Goal: Task Accomplishment & Management: Manage account settings

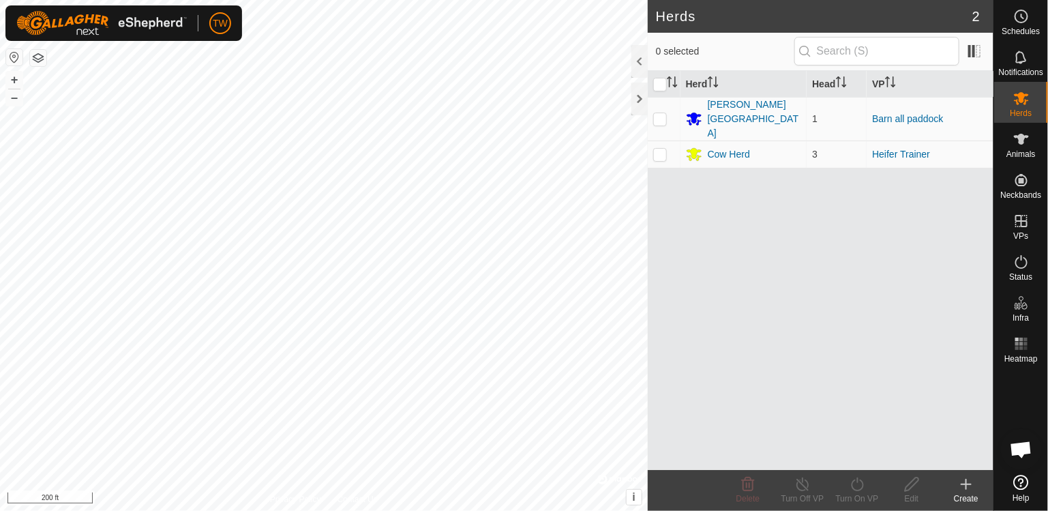
scroll to position [1241, 0]
click at [1022, 152] on span "Animals" at bounding box center [1021, 154] width 29 height 8
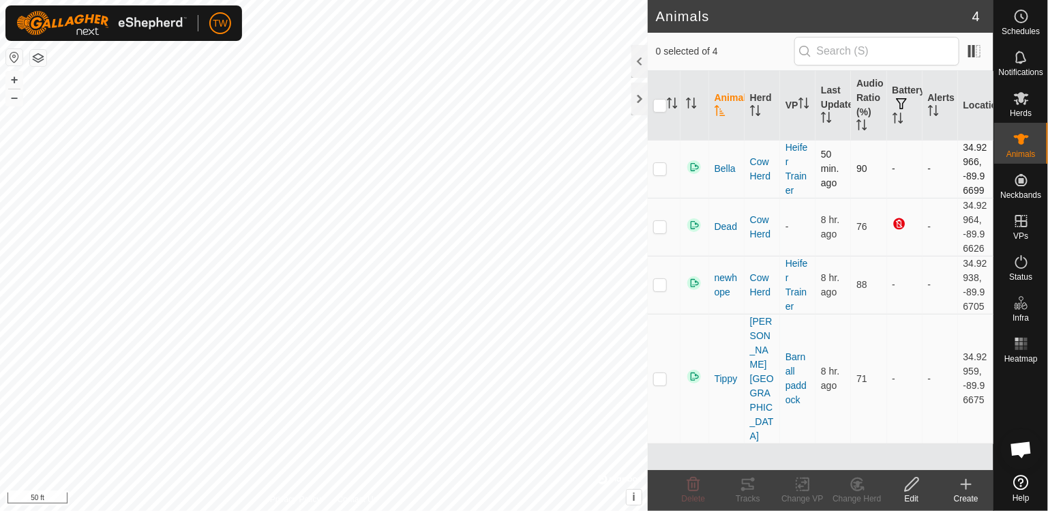
click at [661, 170] on p-checkbox at bounding box center [660, 168] width 14 height 11
checkbox input "true"
click at [802, 488] on icon at bounding box center [803, 484] width 17 height 16
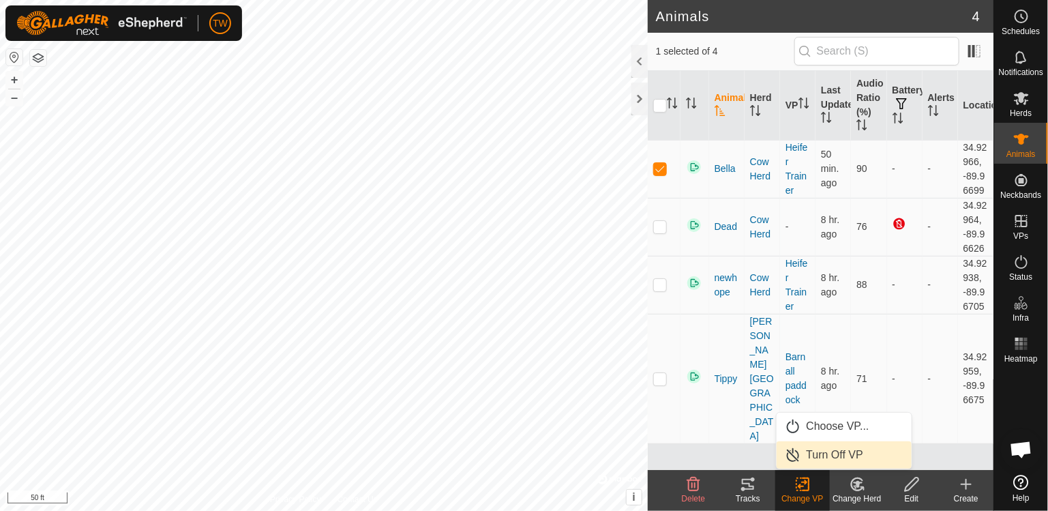
click at [810, 456] on span "Turn Off VP" at bounding box center [835, 455] width 57 height 16
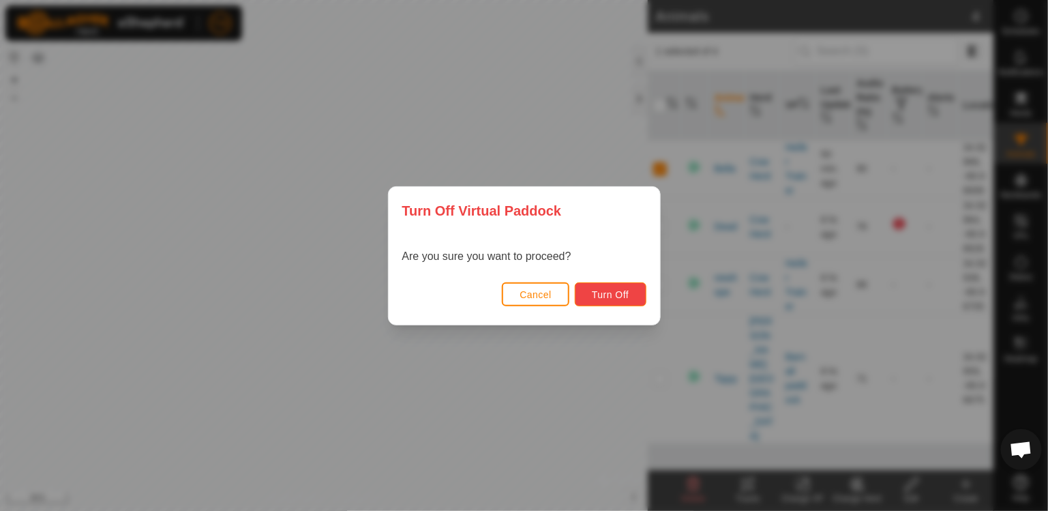
click at [625, 295] on span "Turn Off" at bounding box center [611, 294] width 38 height 11
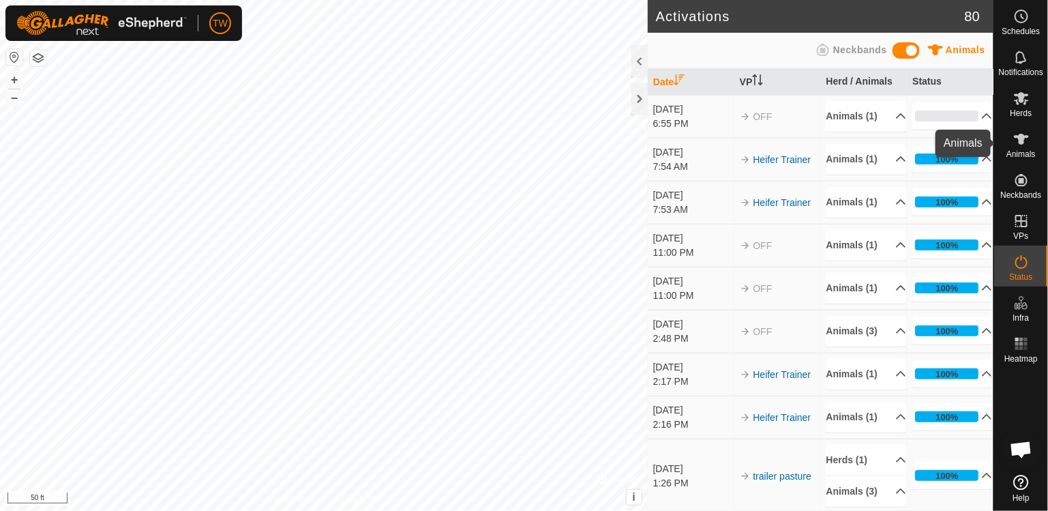
click at [1026, 138] on icon at bounding box center [1022, 139] width 16 height 16
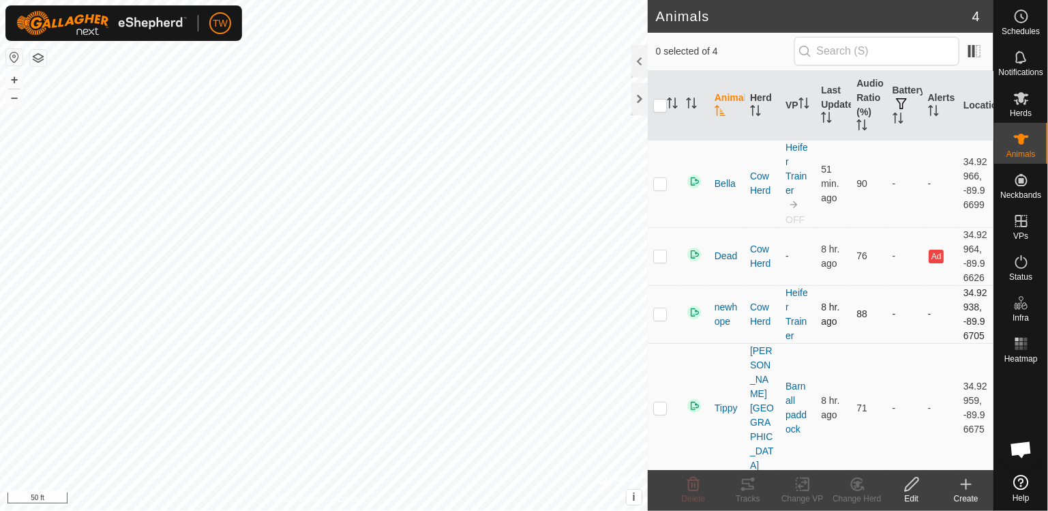
click at [659, 308] on p-checkbox at bounding box center [660, 313] width 14 height 11
checkbox input "true"
click at [804, 490] on icon at bounding box center [806, 484] width 6 height 12
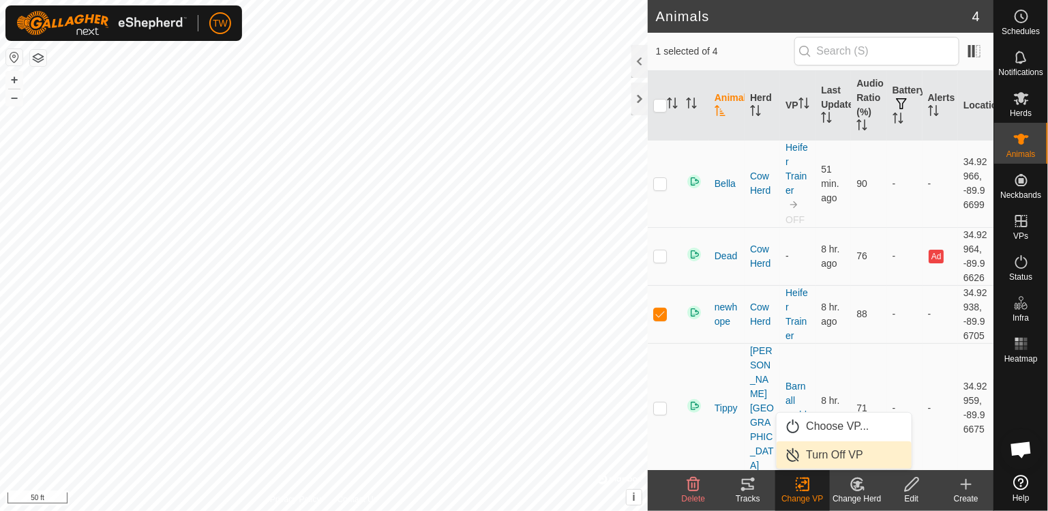
click at [829, 451] on span "Turn Off VP" at bounding box center [835, 455] width 57 height 16
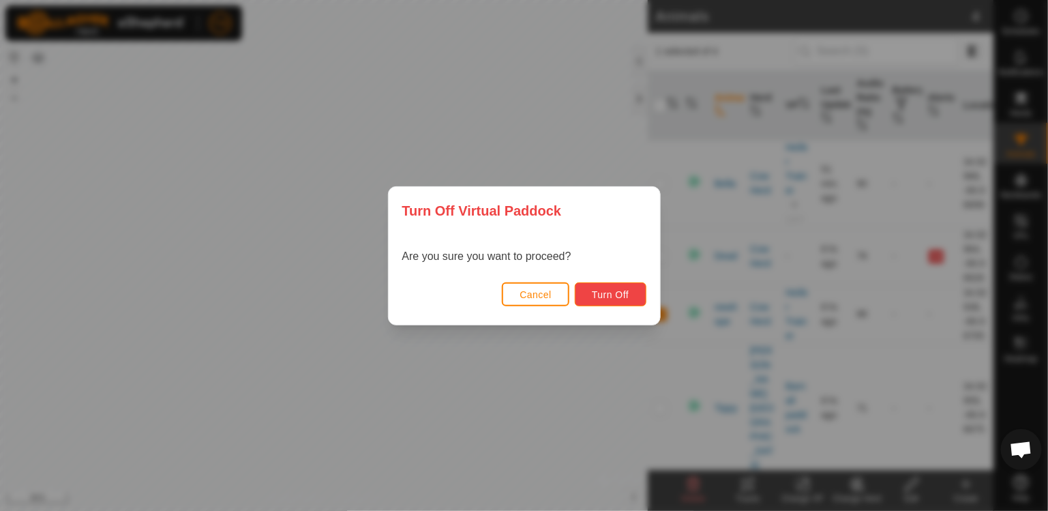
click at [599, 289] on span "Turn Off" at bounding box center [611, 294] width 38 height 11
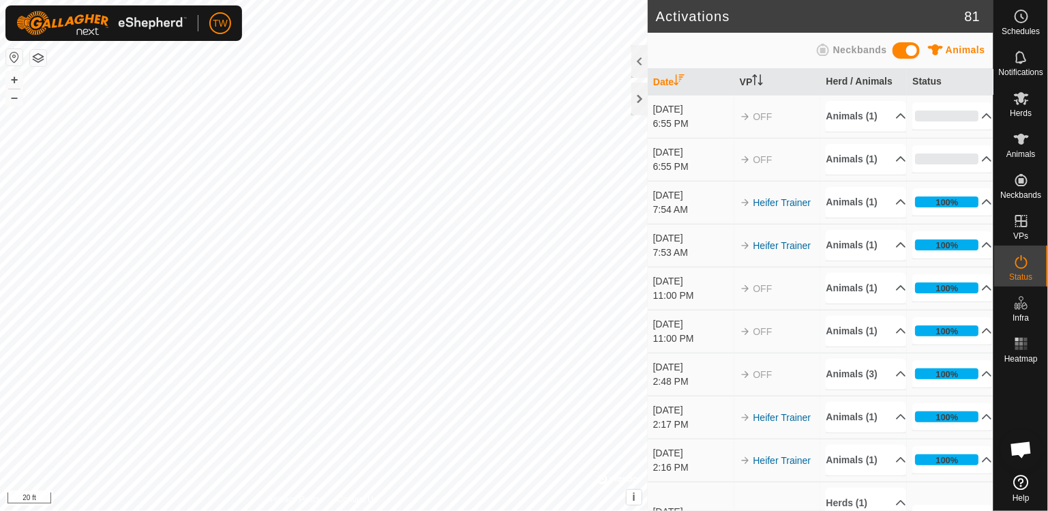
click at [696, 50] on div "Animals Neckbands" at bounding box center [820, 50] width 329 height 27
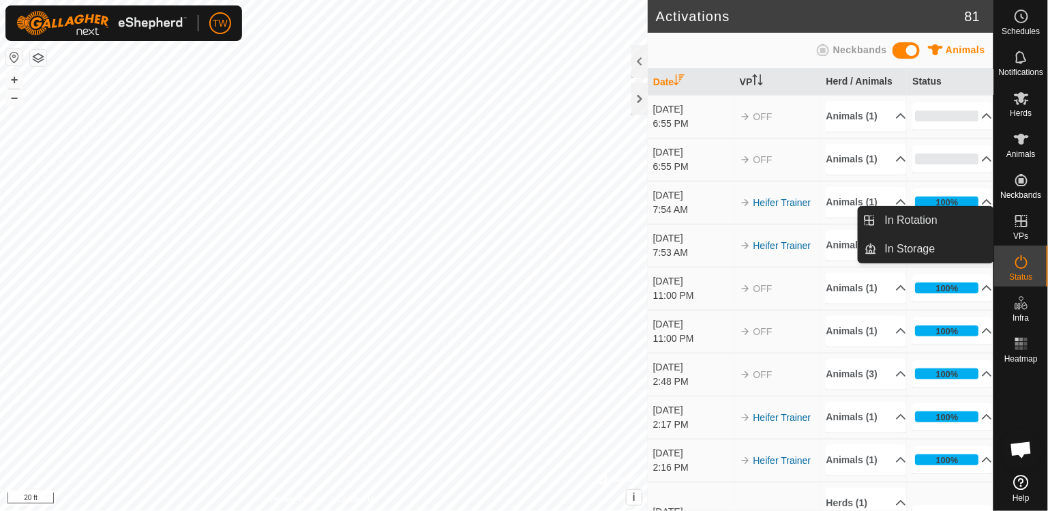
click at [1023, 218] on icon at bounding box center [1022, 221] width 16 height 16
click at [926, 213] on span "In Rotation" at bounding box center [911, 220] width 53 height 16
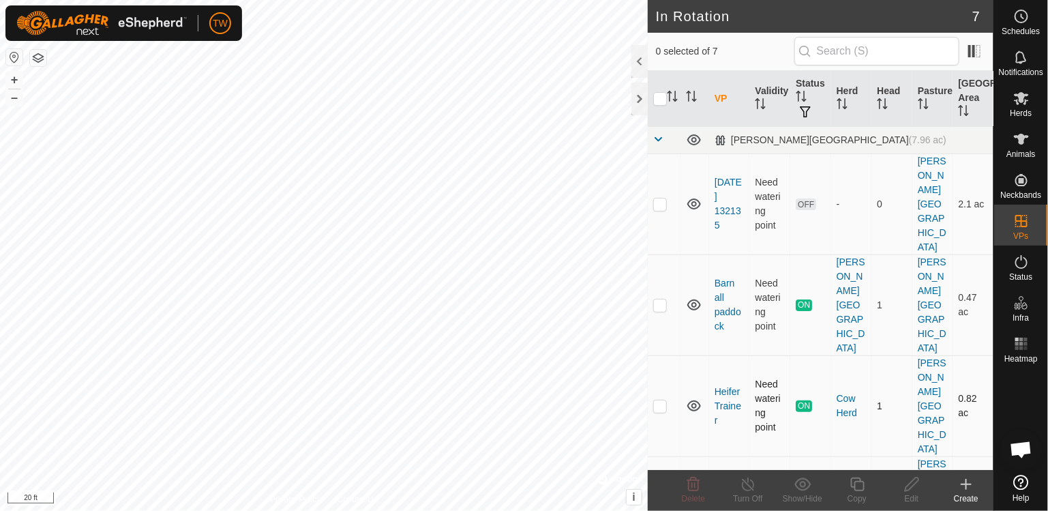
click at [660, 400] on p-checkbox at bounding box center [660, 405] width 14 height 11
checkbox input "true"
click at [1020, 144] on icon at bounding box center [1021, 139] width 15 height 11
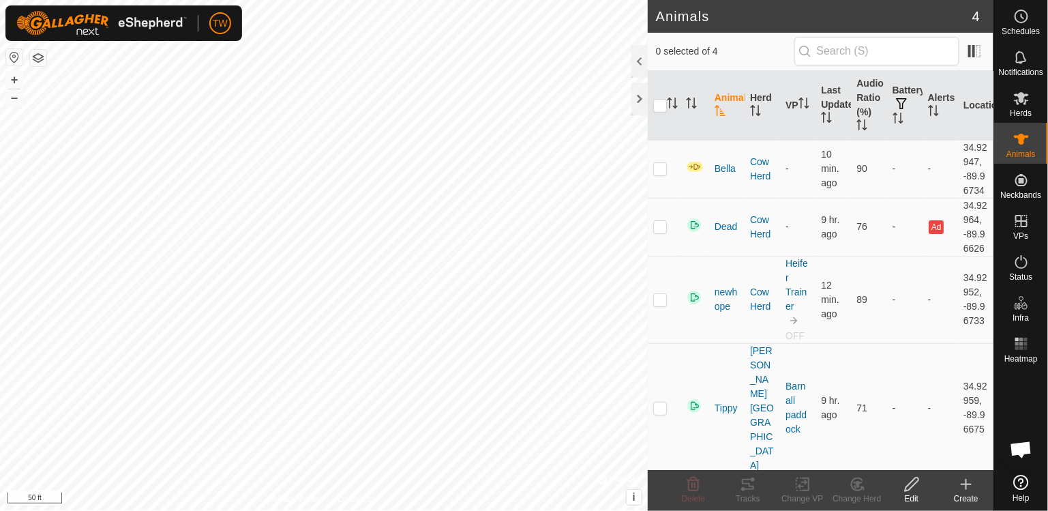
scroll to position [1241, 0]
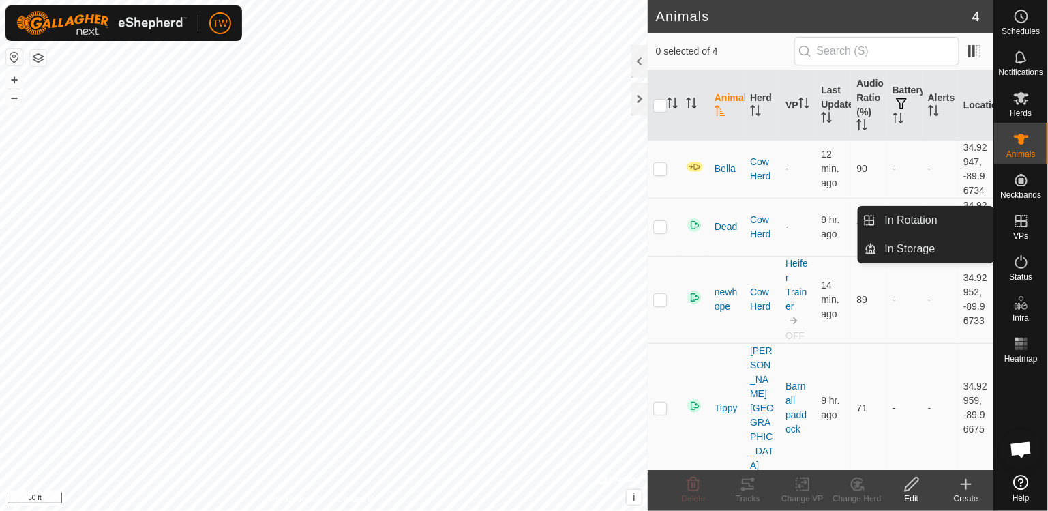
click at [1022, 225] on icon at bounding box center [1022, 221] width 12 height 12
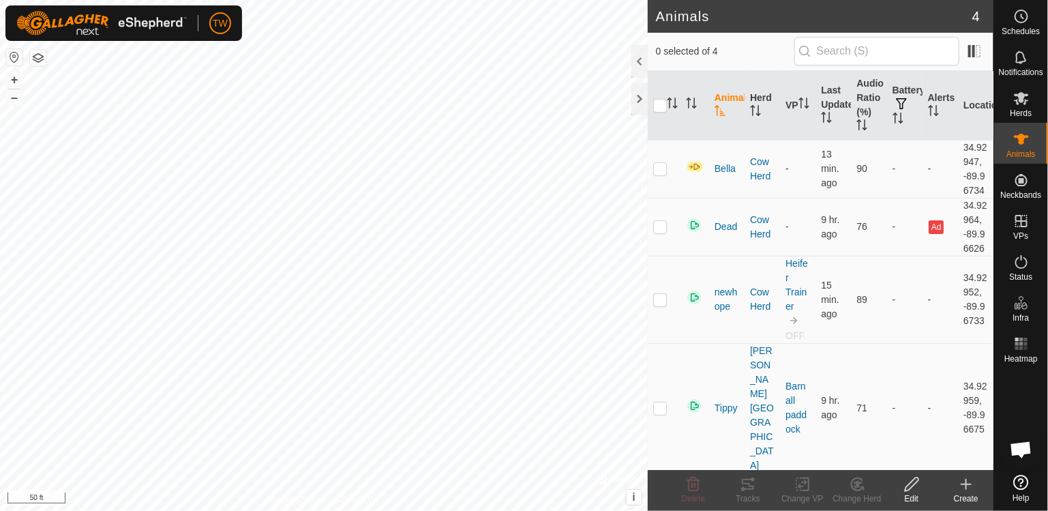
scroll to position [1241, 0]
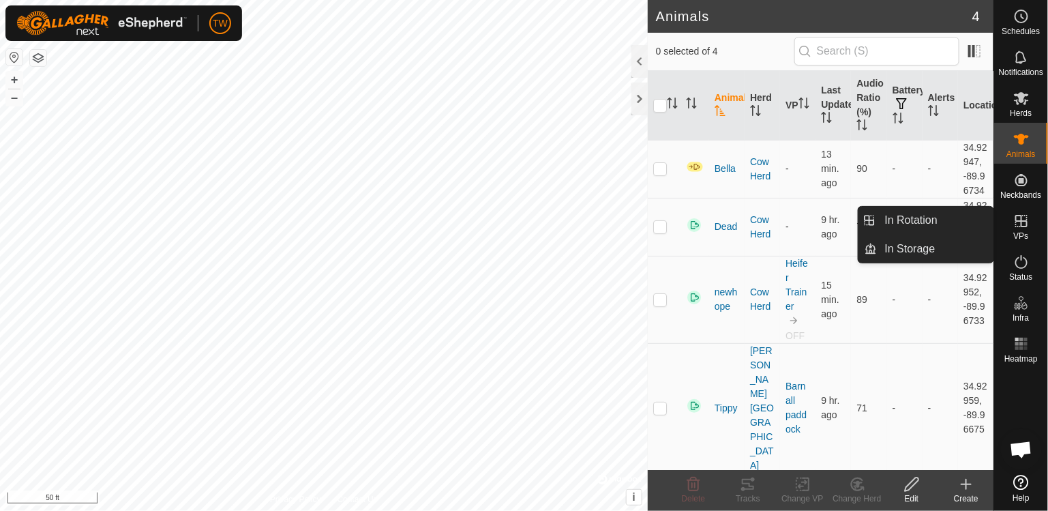
click at [1021, 226] on icon at bounding box center [1022, 221] width 12 height 12
click at [950, 221] on link "In Rotation" at bounding box center [935, 220] width 117 height 27
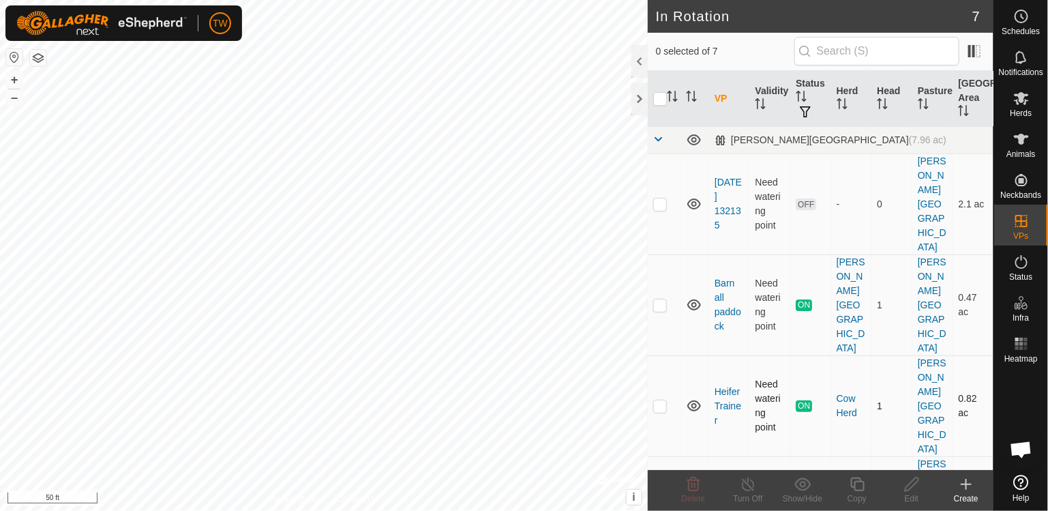
click at [662, 400] on p-checkbox at bounding box center [660, 405] width 14 height 11
checkbox input "true"
click at [750, 485] on icon at bounding box center [748, 484] width 17 height 16
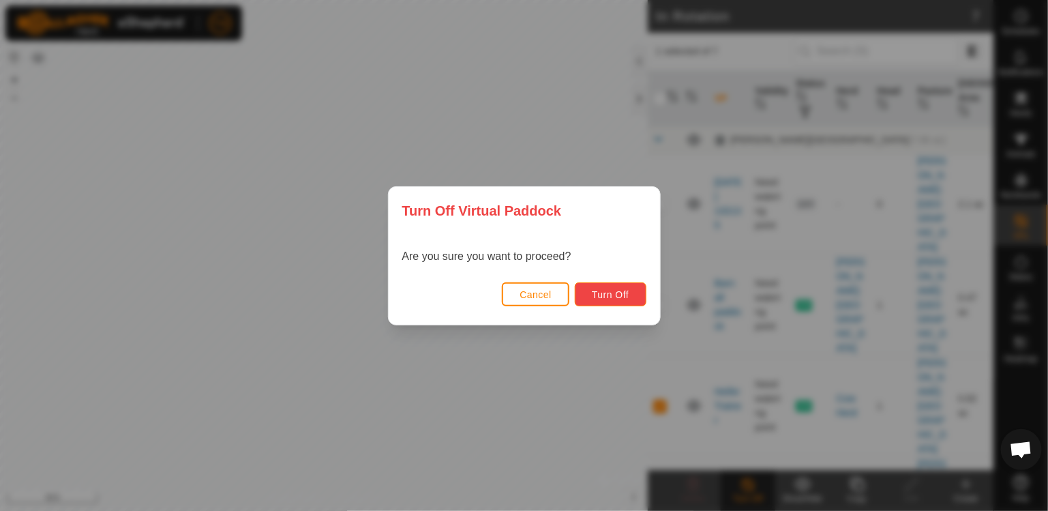
click at [615, 297] on span "Turn Off" at bounding box center [611, 294] width 38 height 11
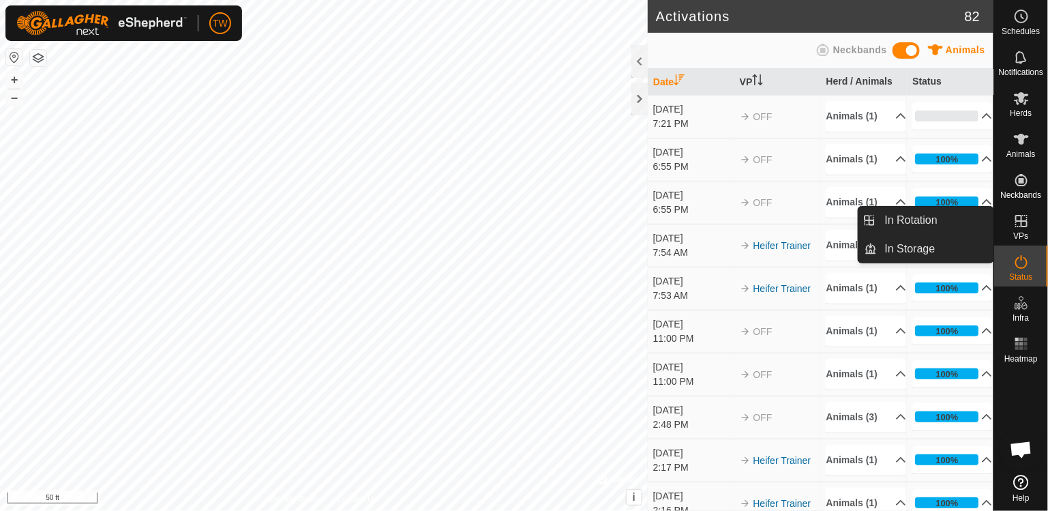
click at [1029, 218] on icon at bounding box center [1022, 221] width 16 height 16
click at [939, 222] on link "In Rotation" at bounding box center [935, 220] width 117 height 27
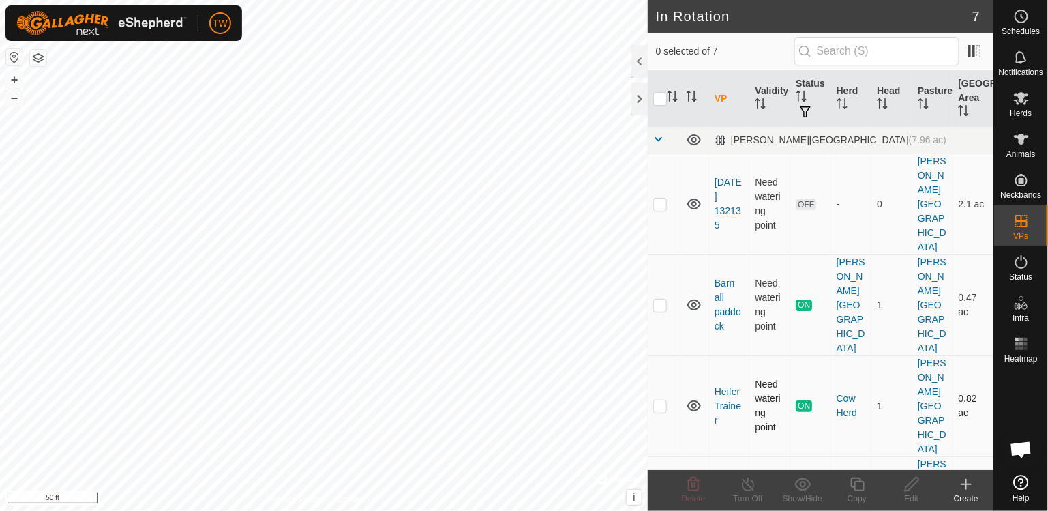
click at [659, 400] on p-checkbox at bounding box center [660, 405] width 14 height 11
checkbox input "true"
click at [749, 484] on icon at bounding box center [748, 484] width 17 height 16
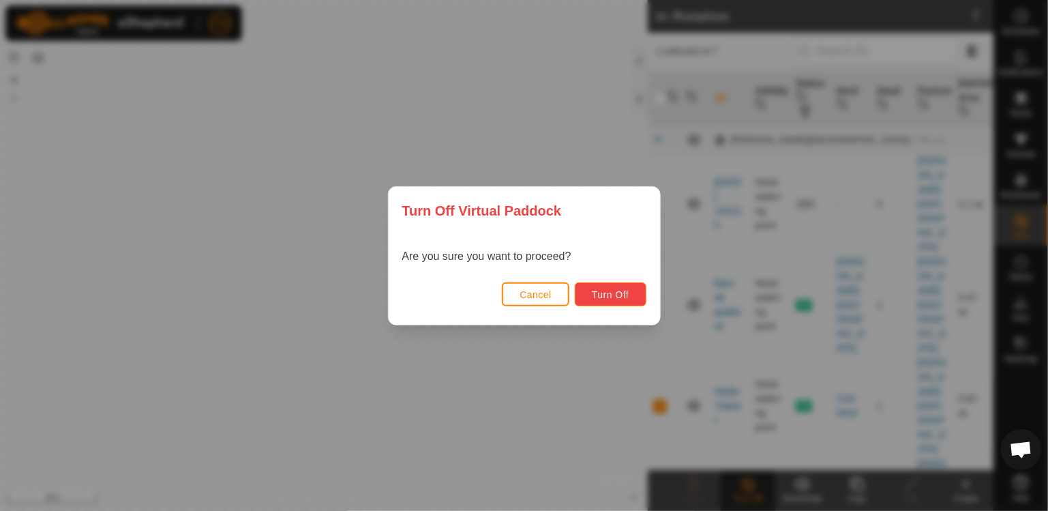
click at [633, 301] on button "Turn Off" at bounding box center [611, 294] width 72 height 24
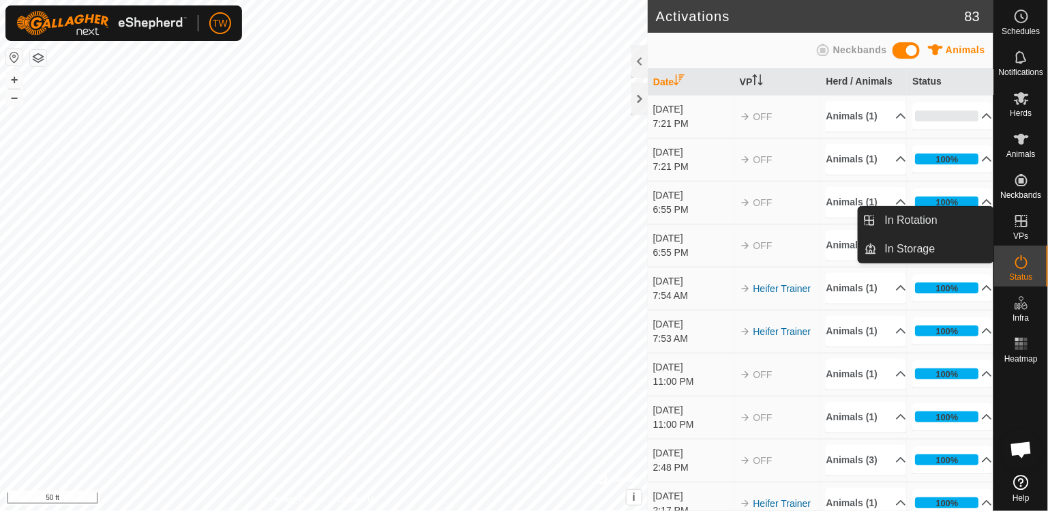
click at [1022, 220] on icon at bounding box center [1022, 221] width 12 height 12
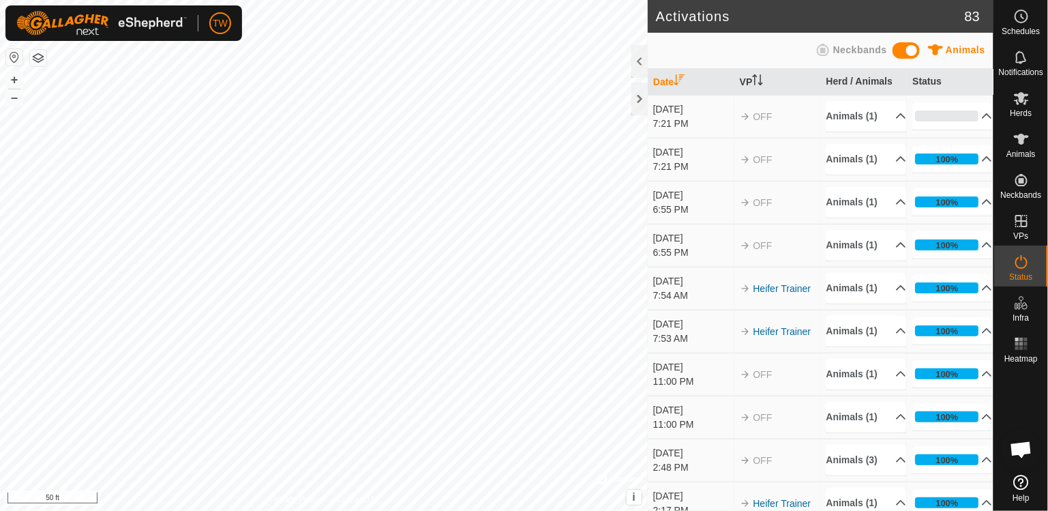
scroll to position [1241, 0]
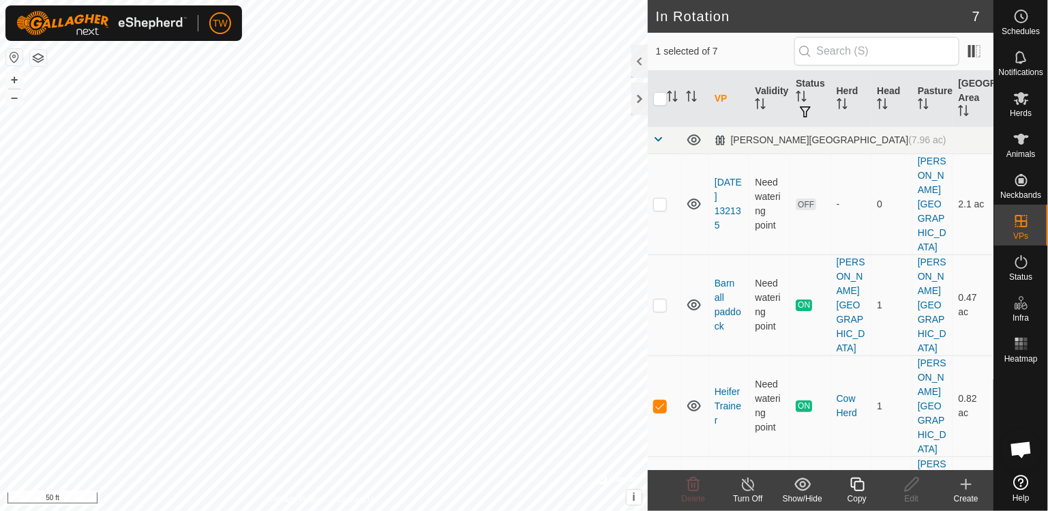
checkbox input "false"
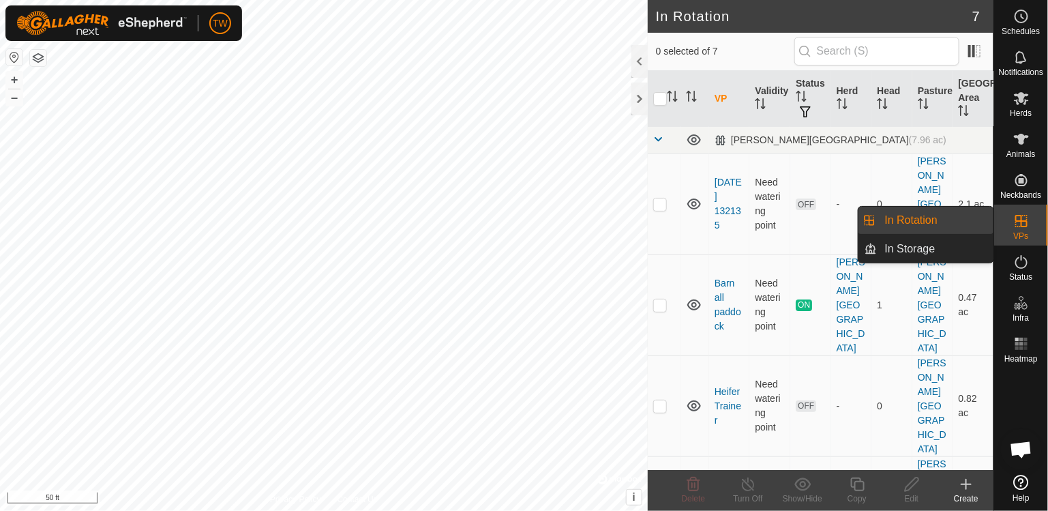
click at [914, 218] on span "In Rotation" at bounding box center [911, 220] width 53 height 16
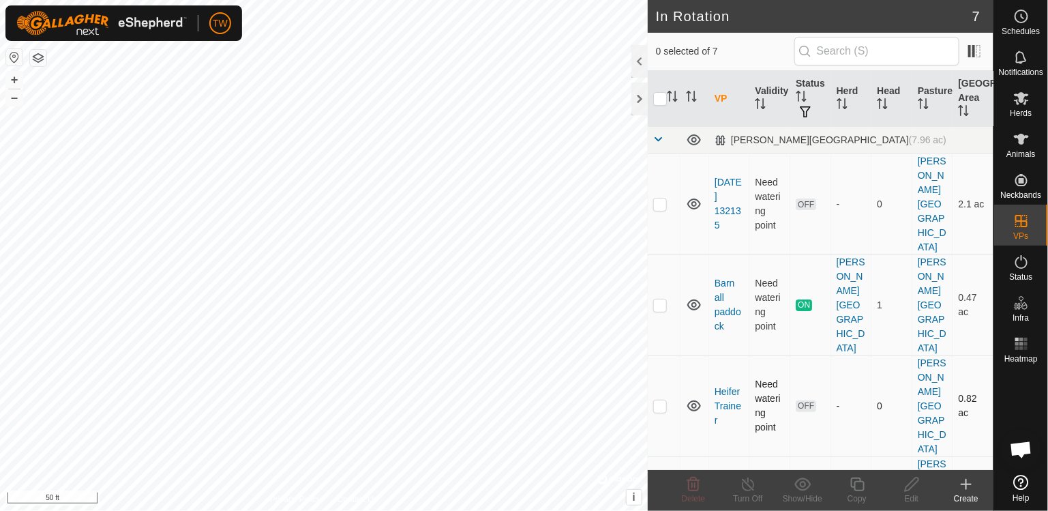
click at [660, 400] on p-checkbox at bounding box center [660, 405] width 14 height 11
checkbox input "true"
click at [915, 492] on icon at bounding box center [912, 484] width 17 height 16
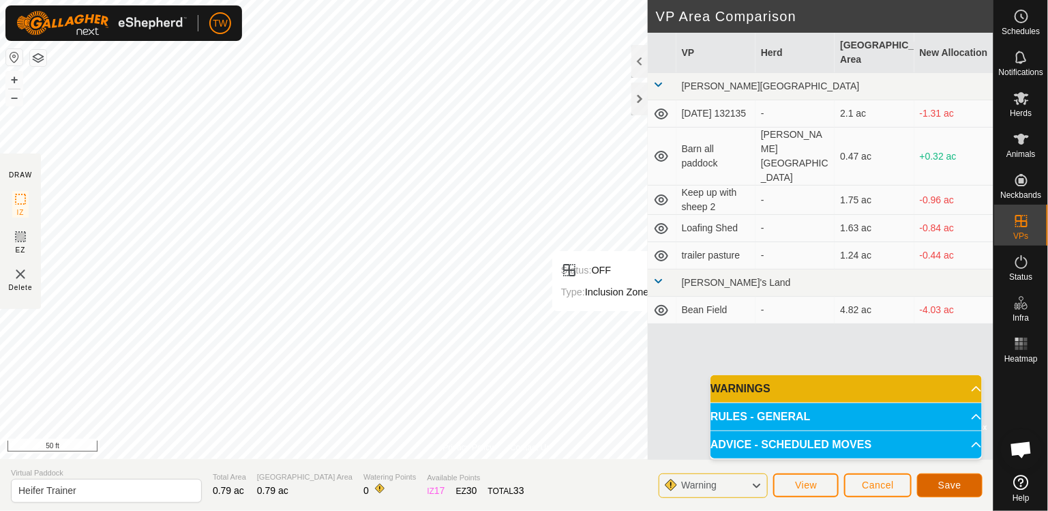
click at [951, 485] on span "Save" at bounding box center [950, 485] width 23 height 11
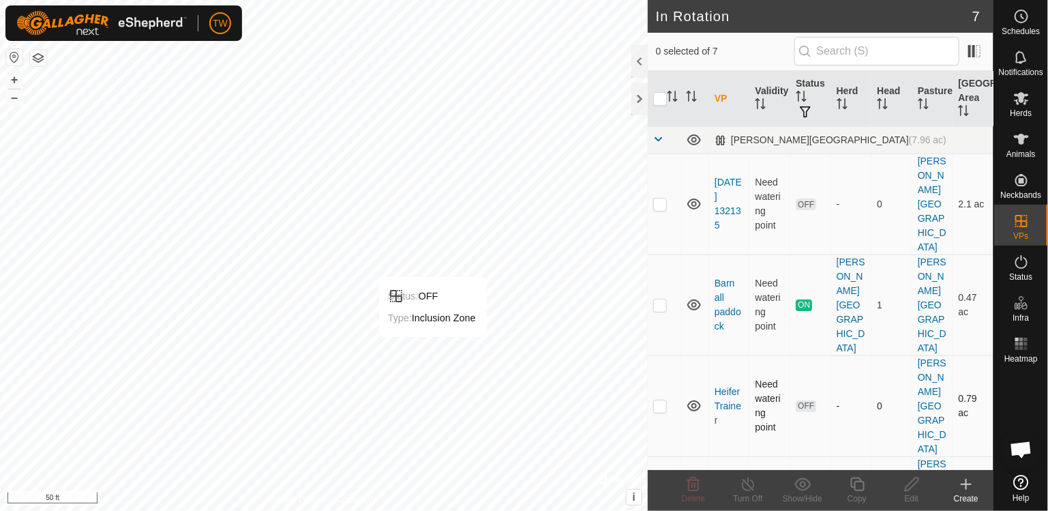
click at [662, 400] on p-checkbox at bounding box center [660, 405] width 14 height 11
checkbox input "true"
checkbox input "false"
checkbox input "true"
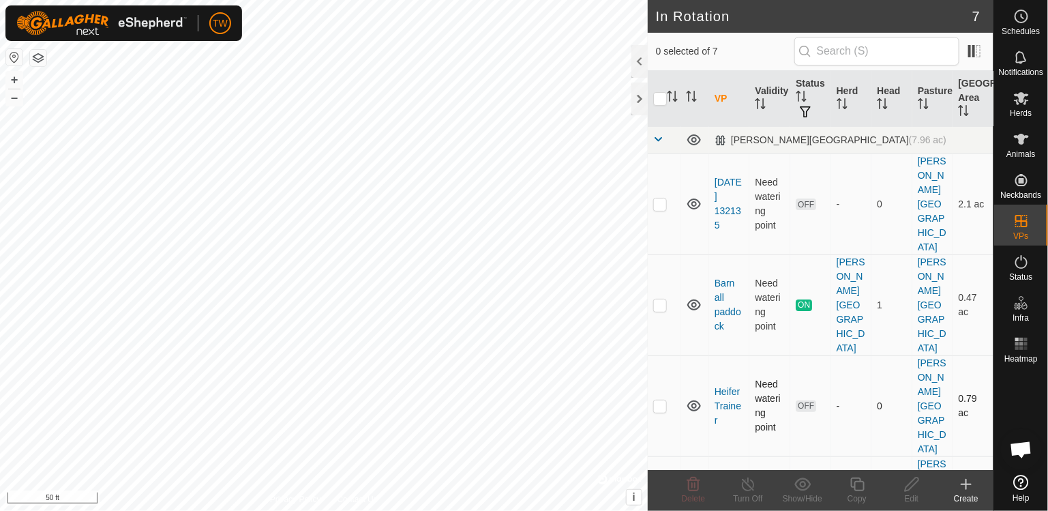
click at [652, 355] on td at bounding box center [664, 405] width 33 height 101
checkbox input "true"
click at [1027, 138] on icon at bounding box center [1022, 139] width 16 height 16
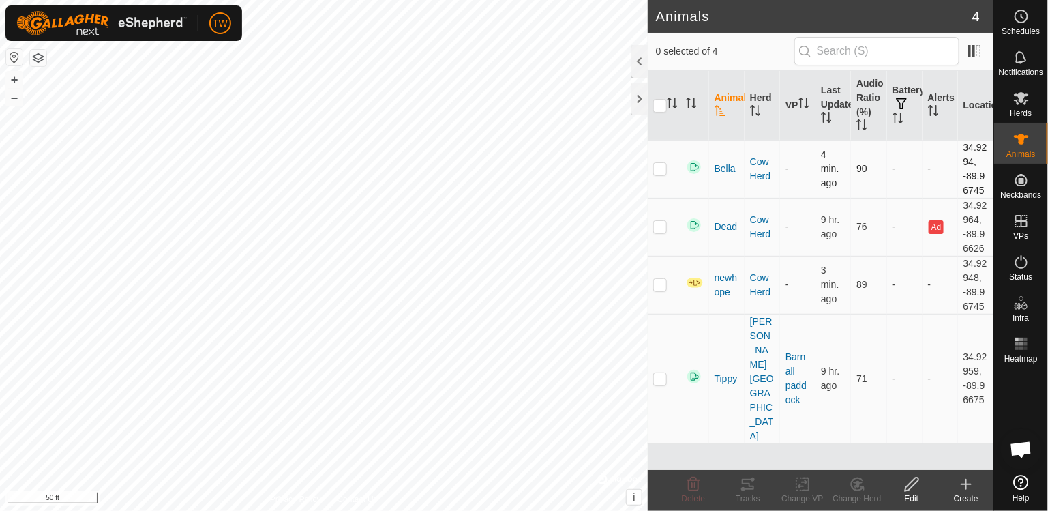
click at [663, 168] on p-checkbox at bounding box center [660, 168] width 14 height 11
checkbox input "true"
click at [807, 490] on icon at bounding box center [806, 484] width 6 height 12
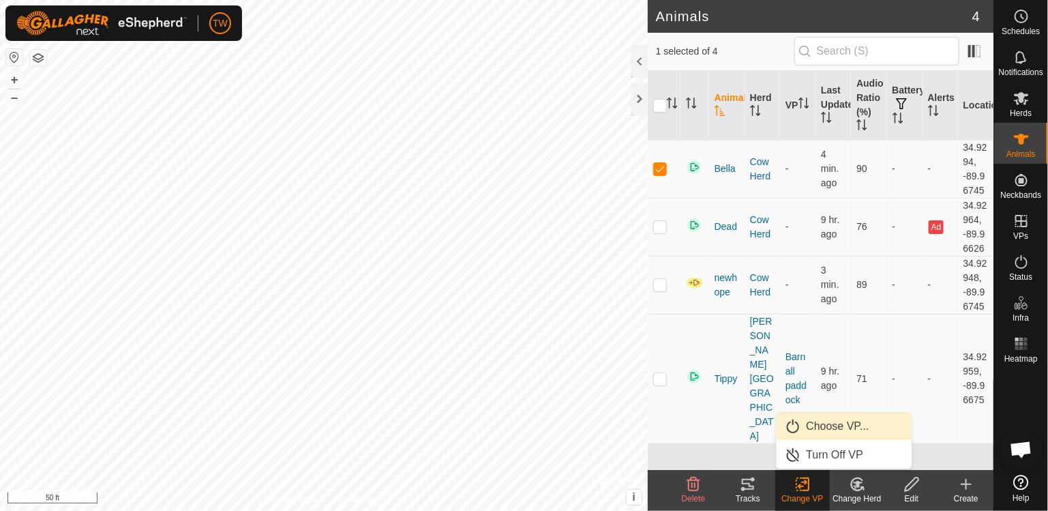
click at [827, 425] on span "Choose VP..." at bounding box center [838, 426] width 63 height 16
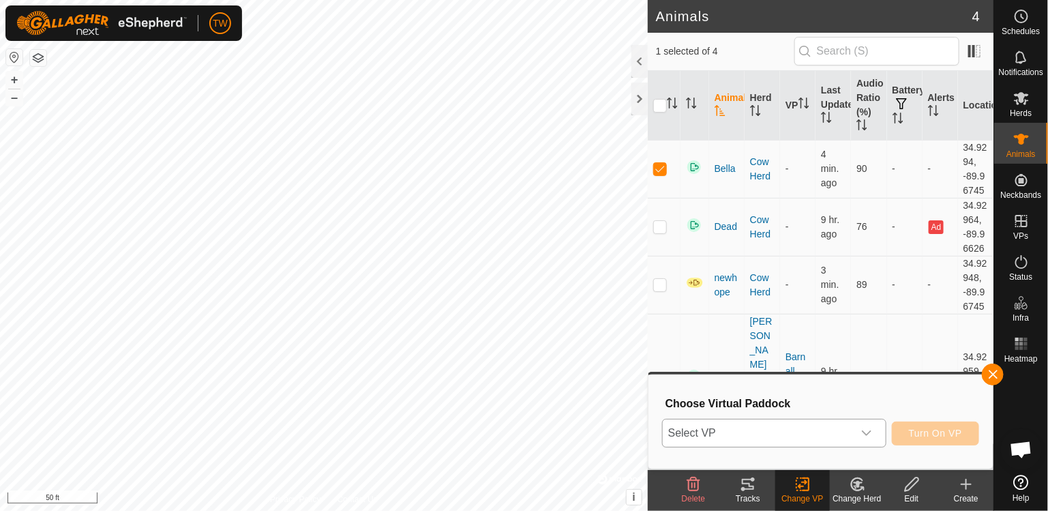
click at [732, 436] on span "Select VP" at bounding box center [758, 433] width 190 height 27
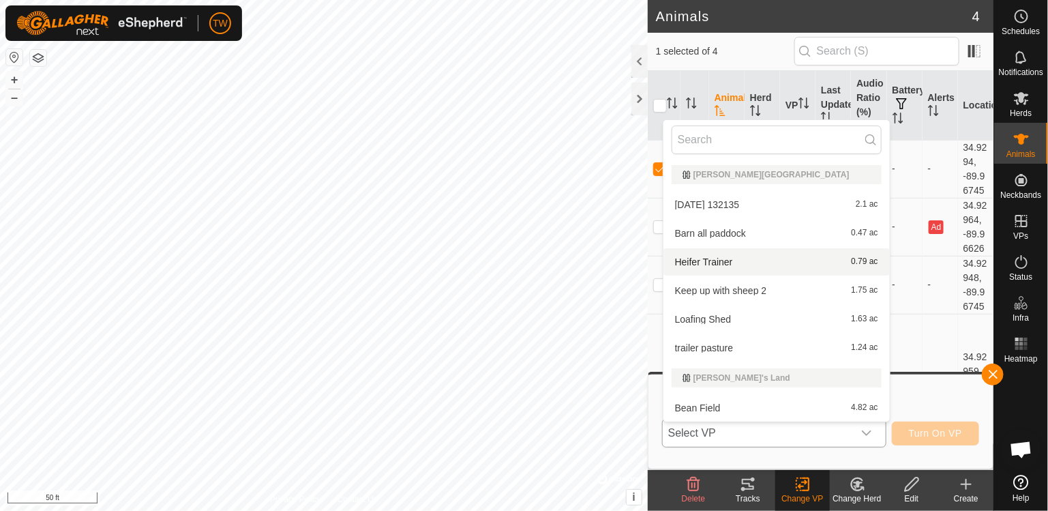
click at [714, 259] on span "Heifer Trainer" at bounding box center [704, 262] width 58 height 10
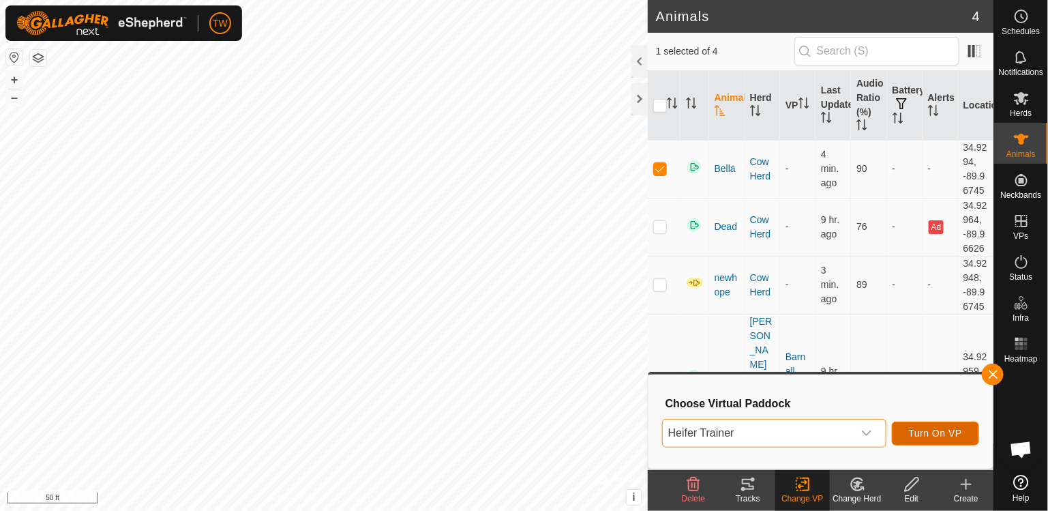
click at [937, 438] on span "Turn On VP" at bounding box center [935, 433] width 53 height 11
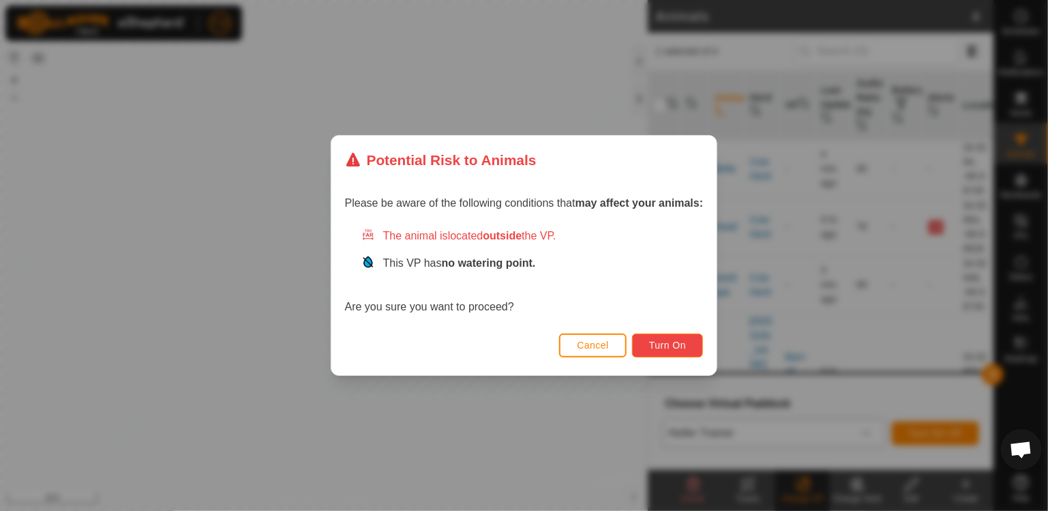
click at [664, 354] on button "Turn On" at bounding box center [667, 346] width 71 height 24
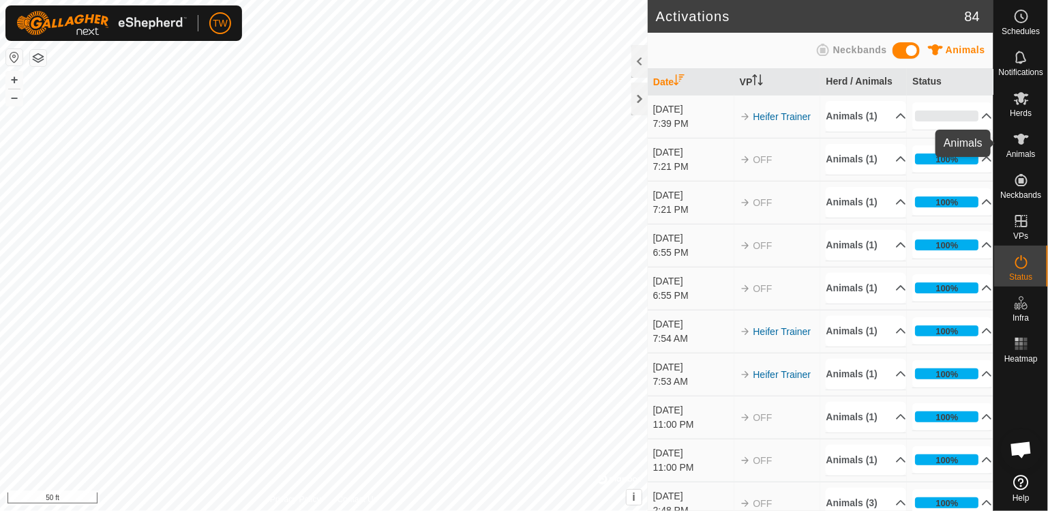
click at [1025, 140] on icon at bounding box center [1022, 139] width 16 height 16
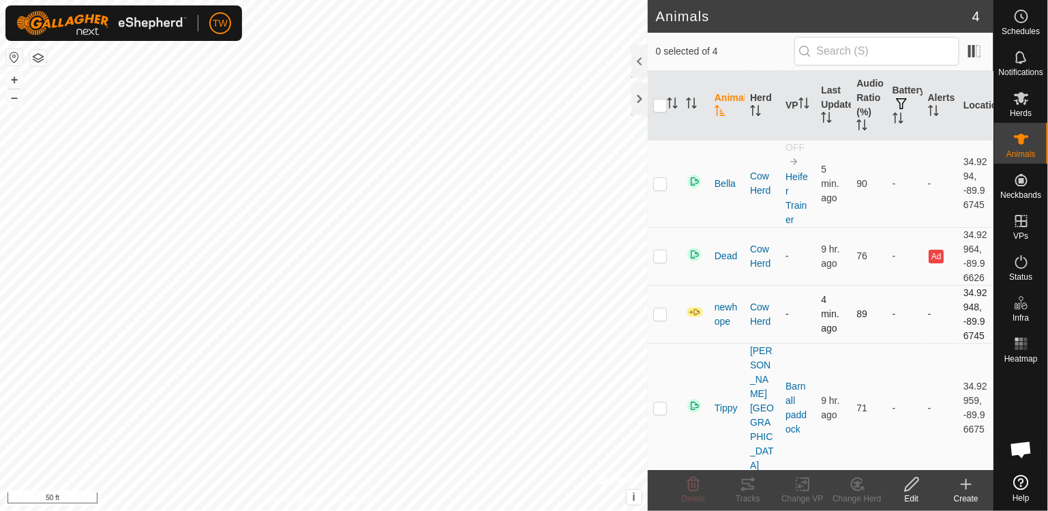
click at [663, 314] on p-checkbox at bounding box center [660, 313] width 14 height 11
checkbox input "true"
click at [747, 486] on icon at bounding box center [748, 484] width 16 height 16
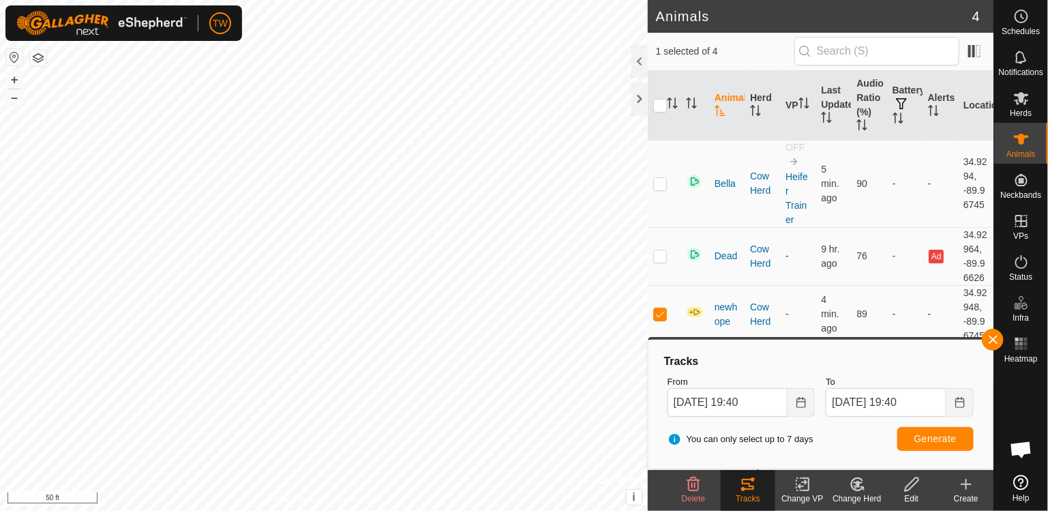
click at [810, 487] on icon at bounding box center [803, 484] width 17 height 16
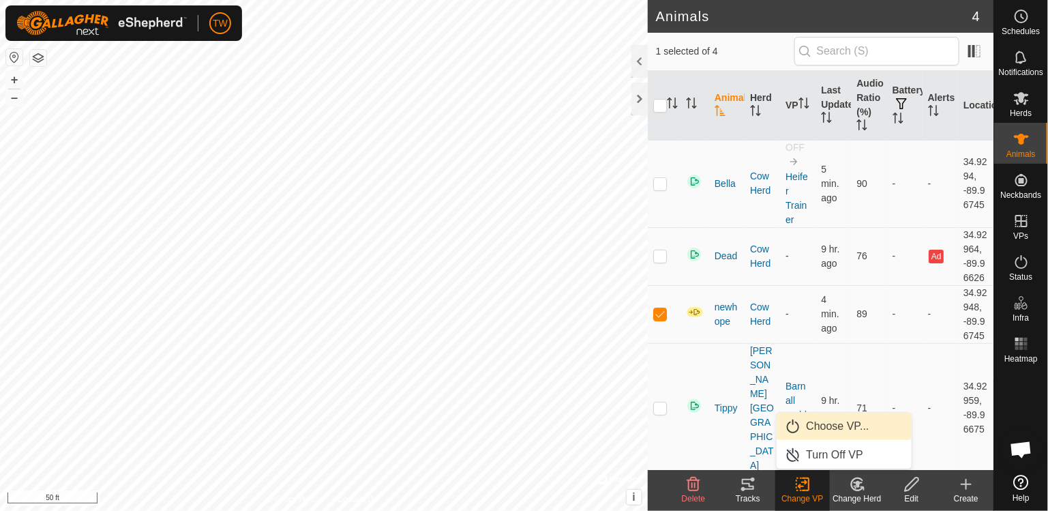
click at [819, 422] on span "Choose VP..." at bounding box center [838, 426] width 63 height 16
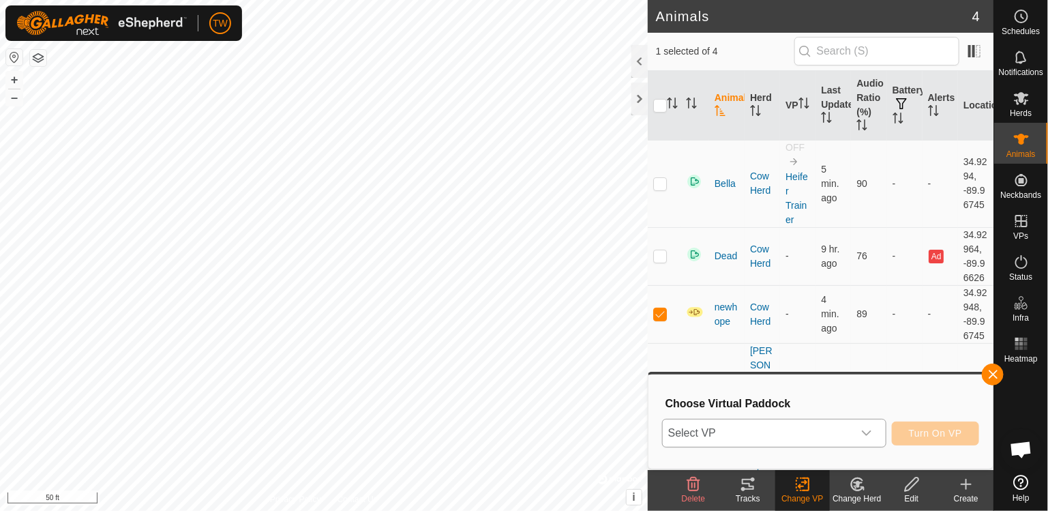
click at [789, 435] on span "Select VP" at bounding box center [758, 433] width 190 height 27
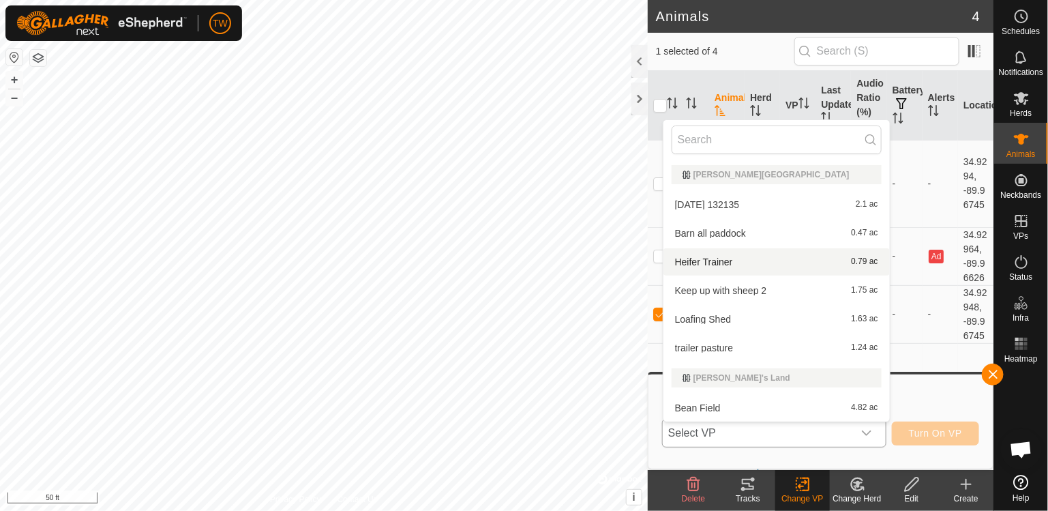
click at [701, 257] on span "Heifer Trainer" at bounding box center [704, 262] width 58 height 10
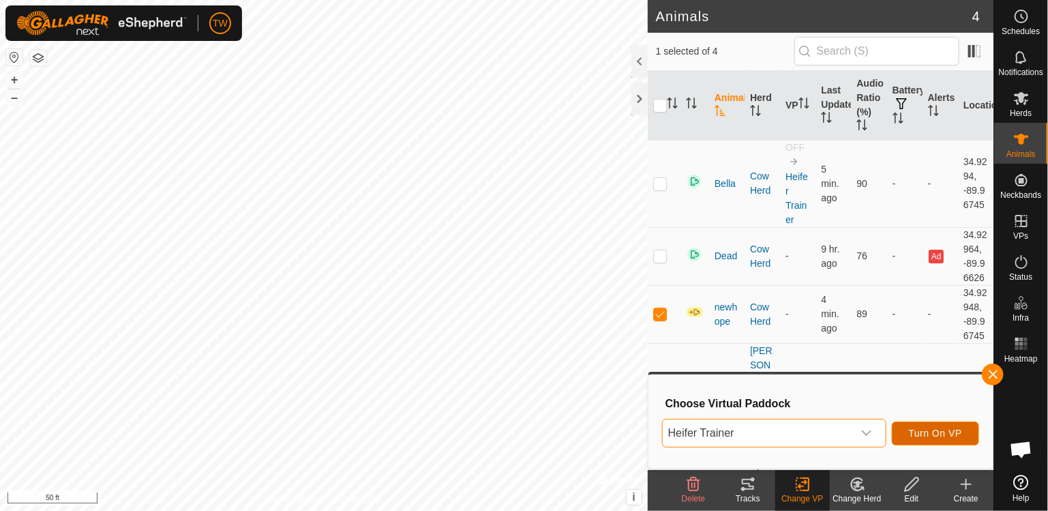
click at [950, 428] on span "Turn On VP" at bounding box center [935, 433] width 53 height 11
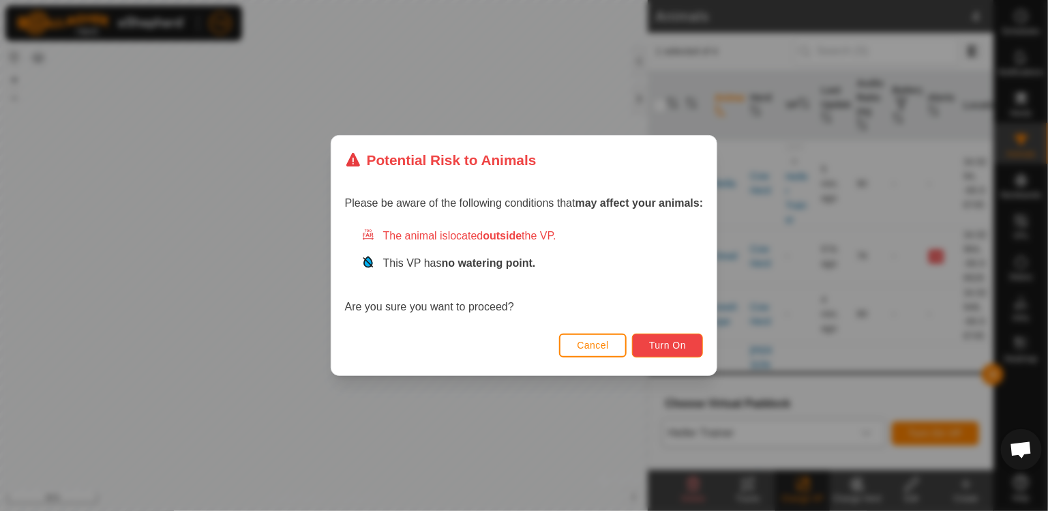
click at [683, 340] on span "Turn On" at bounding box center [667, 345] width 37 height 11
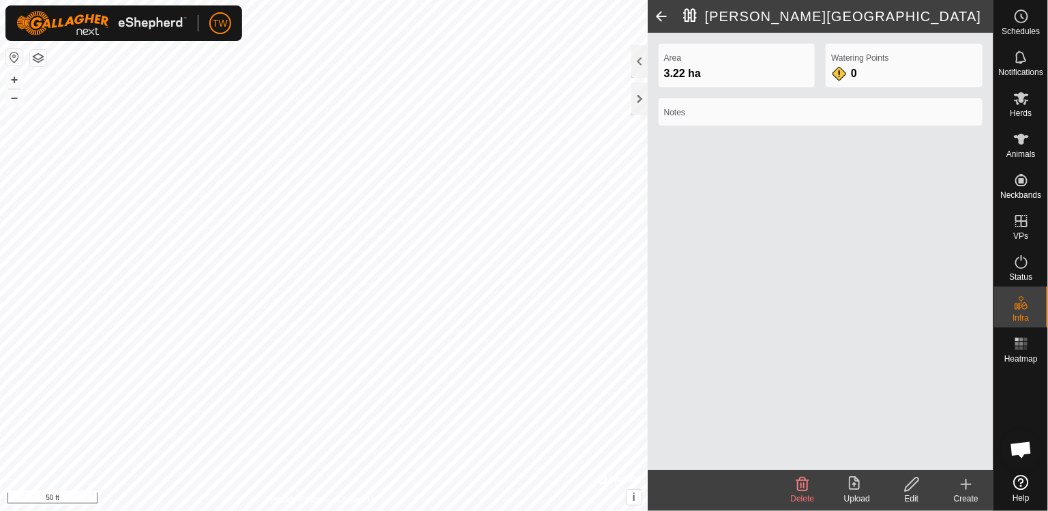
scroll to position [1241, 0]
click at [1018, 138] on icon at bounding box center [1022, 139] width 16 height 16
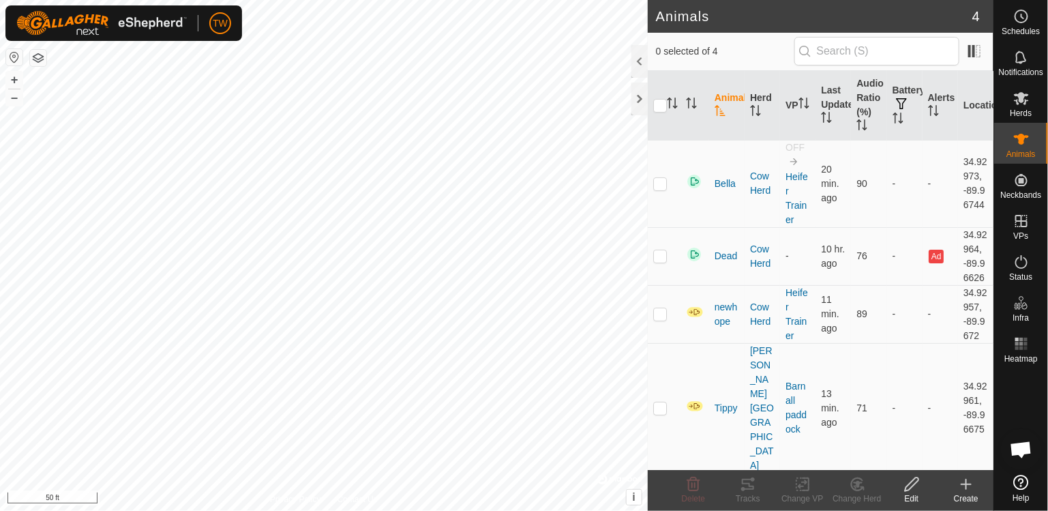
scroll to position [1241, 0]
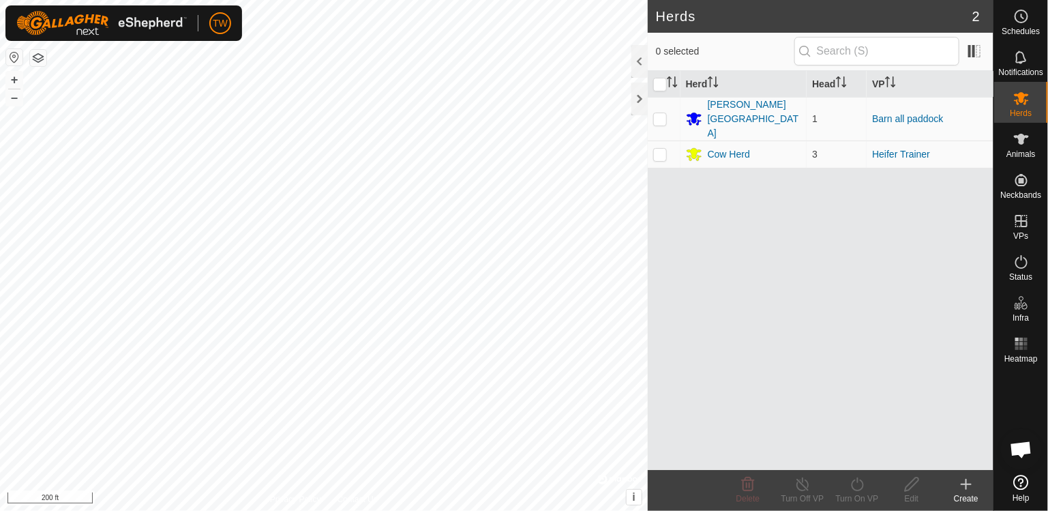
scroll to position [1241, 0]
